Goal: Obtain resource: Download file/media

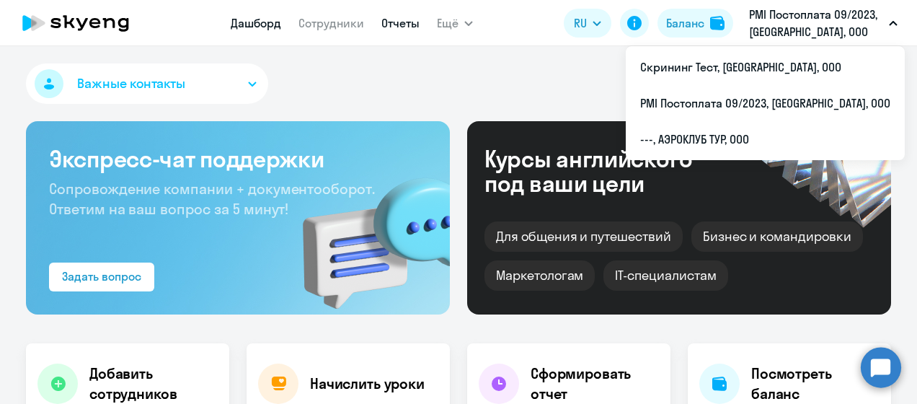
click at [396, 22] on link "Отчеты" at bounding box center [400, 23] width 38 height 14
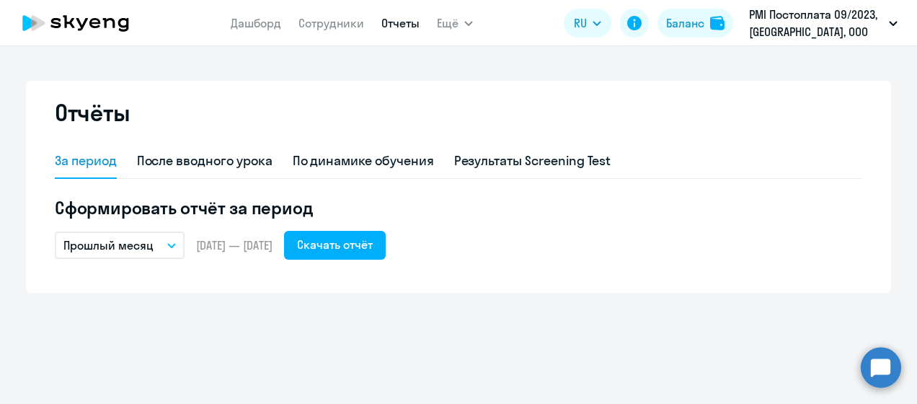
click at [172, 247] on icon "button" at bounding box center [171, 246] width 7 height 4
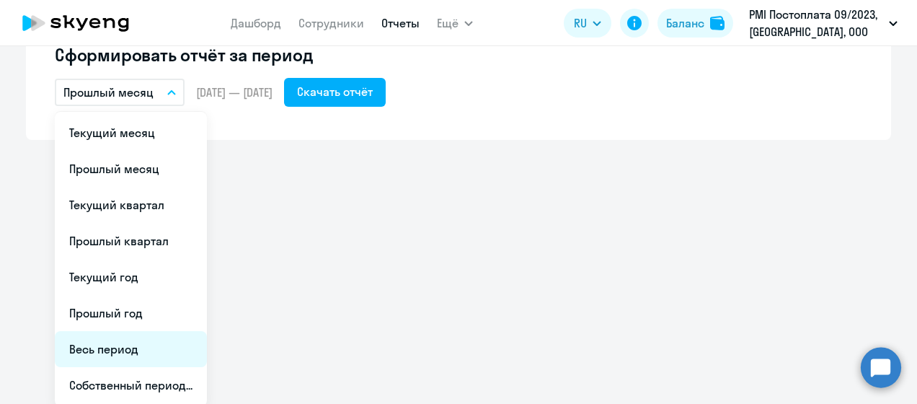
scroll to position [155, 0]
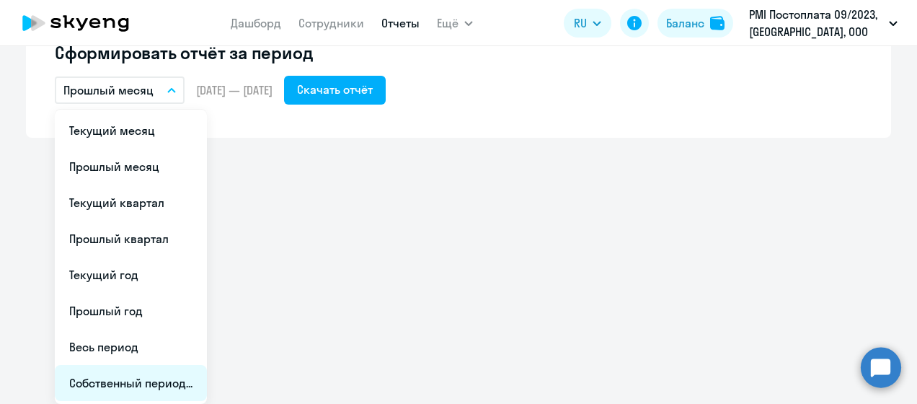
click at [123, 376] on li "Собственный период..." at bounding box center [131, 383] width 152 height 36
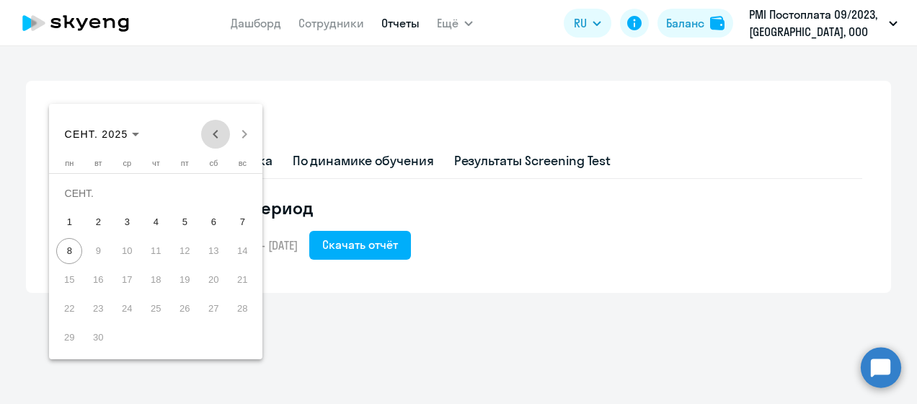
click at [221, 136] on span "Previous month" at bounding box center [215, 134] width 29 height 29
click at [218, 136] on span "Previous month" at bounding box center [215, 134] width 29 height 29
drag, startPoint x: 98, startPoint y: 226, endPoint x: 155, endPoint y: 307, distance: 98.8
click at [99, 226] on span "1" at bounding box center [98, 222] width 26 height 26
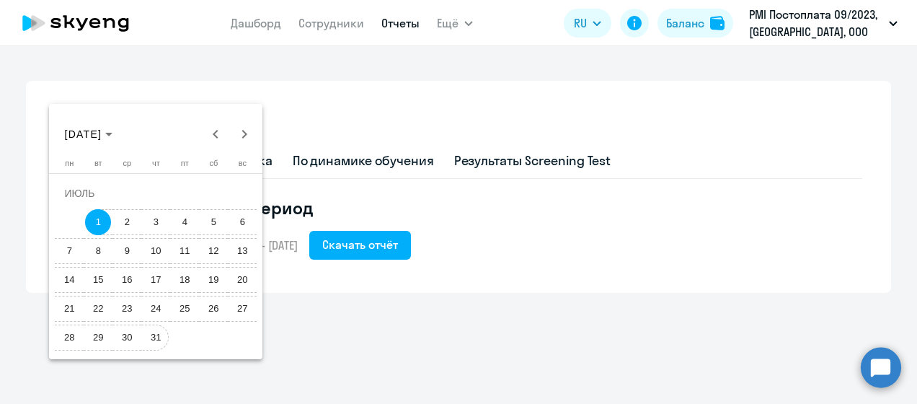
click at [153, 335] on span "31" at bounding box center [156, 337] width 26 height 26
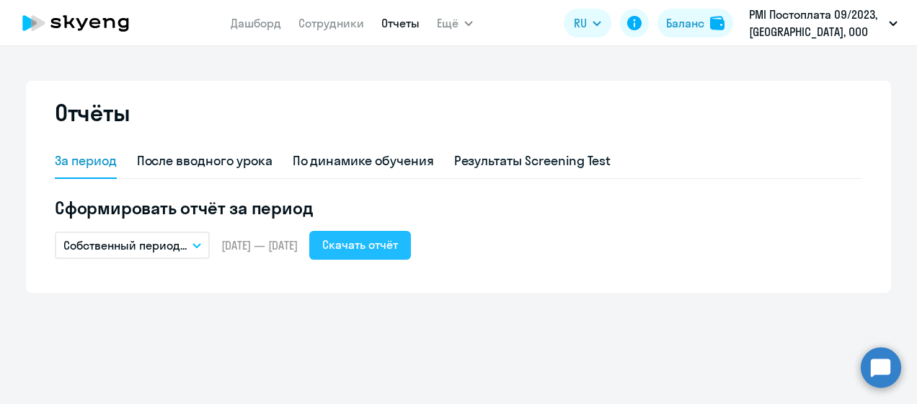
click at [376, 252] on div "Скачать отчёт" at bounding box center [360, 244] width 76 height 17
